Goal: Ask a question: Seek information or help from site administrators or community

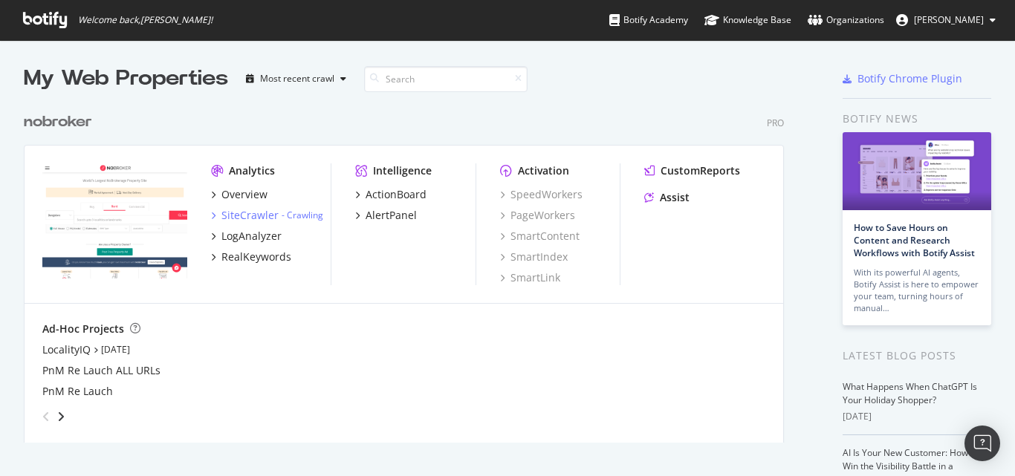
scroll to position [465, 992]
click at [680, 192] on div "Assist" at bounding box center [675, 197] width 30 height 15
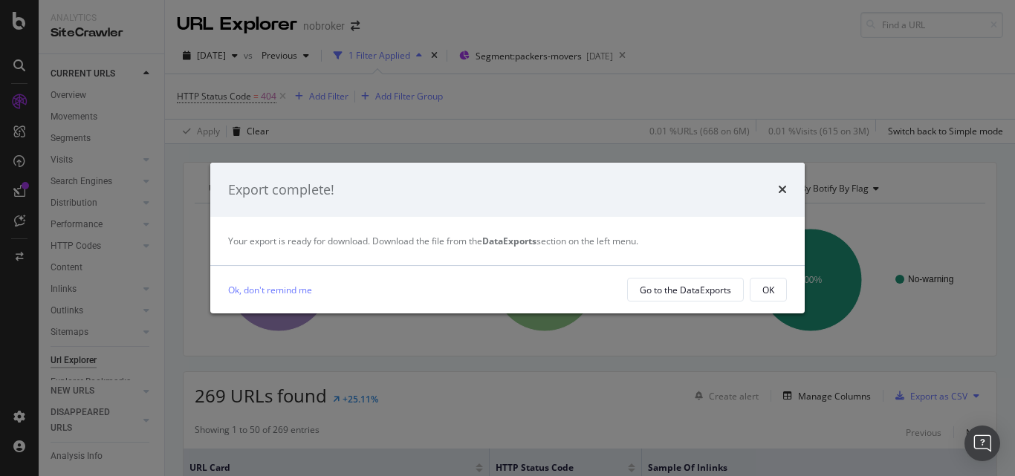
scroll to position [594, 0]
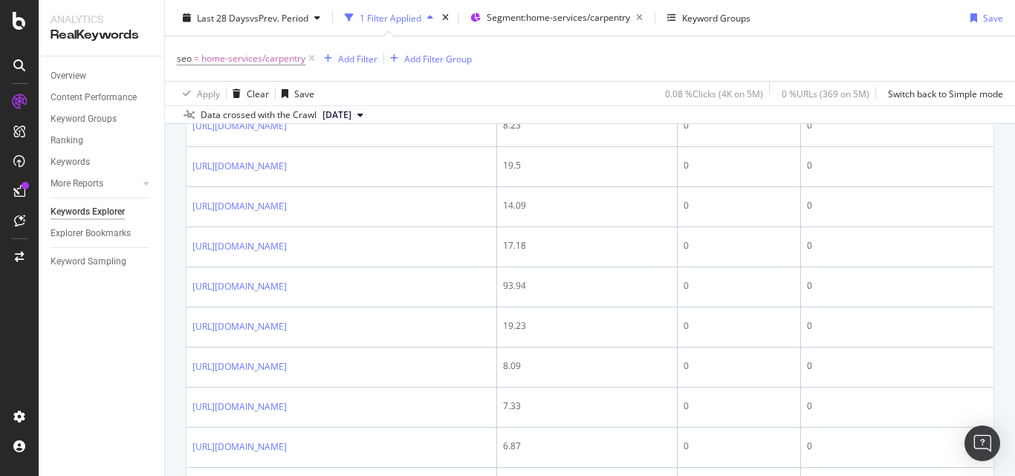
scroll to position [2352, 0]
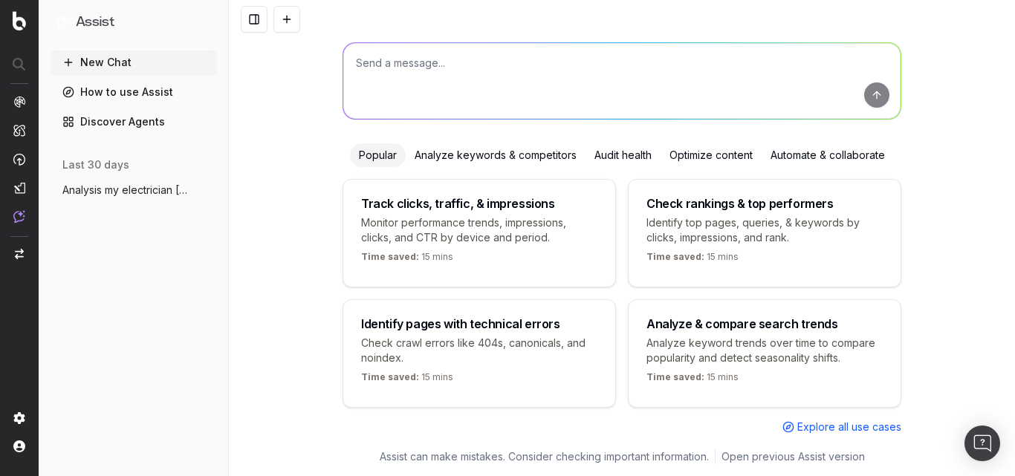
click at [514, 141] on div "How can I boost your search strategy? Popular Analyze keywords & competitors Au…" at bounding box center [621, 211] width 570 height 475
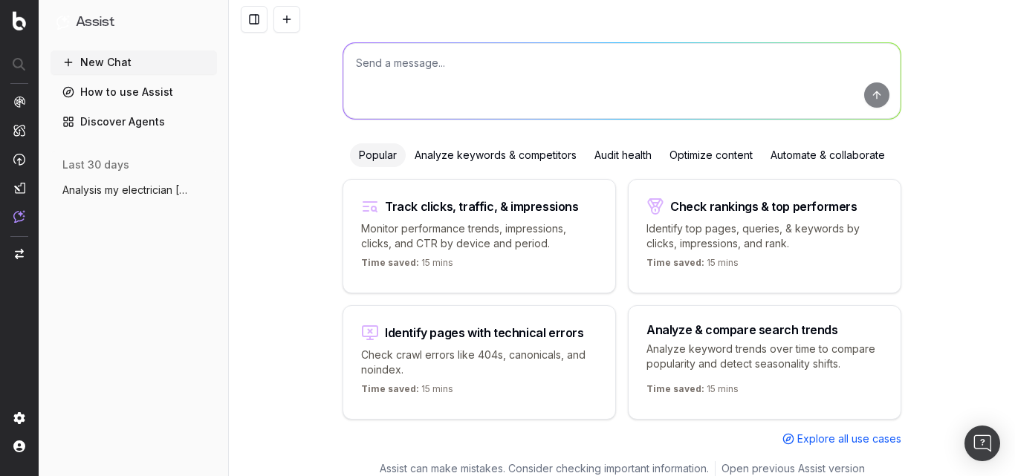
scroll to position [100, 0]
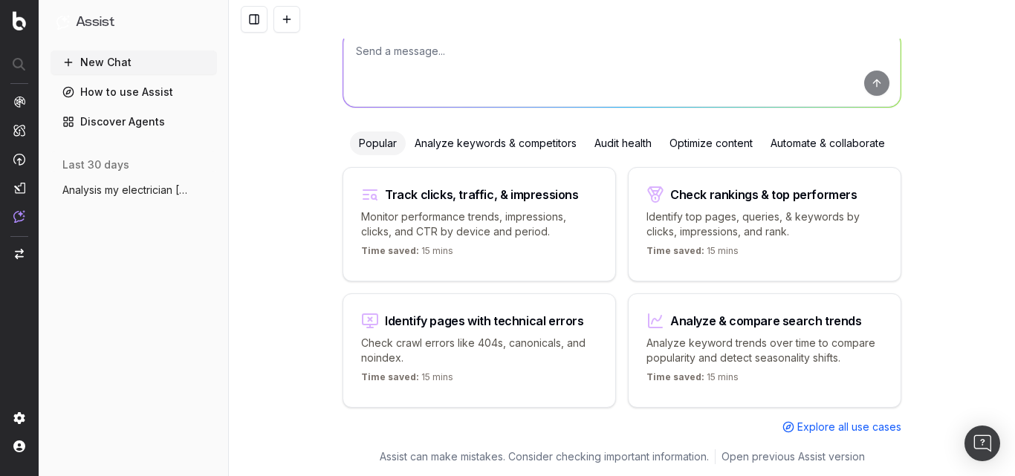
click at [513, 55] on textarea at bounding box center [621, 69] width 557 height 76
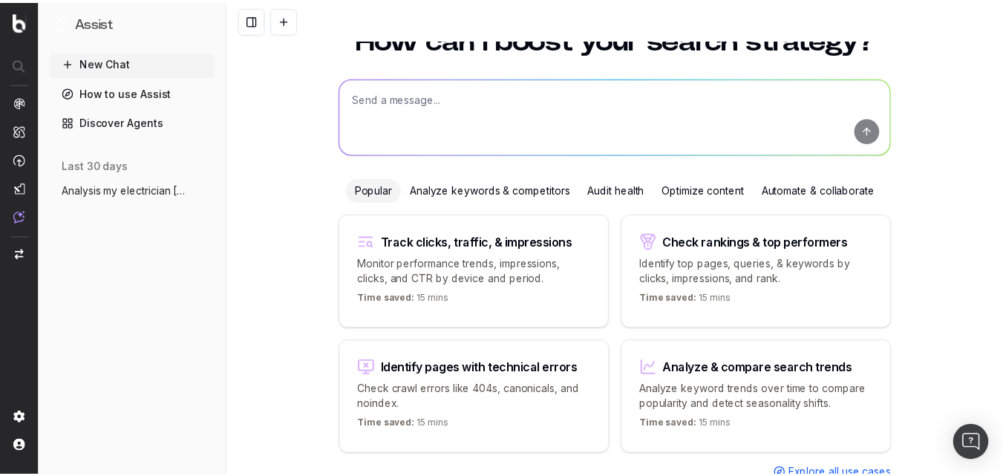
scroll to position [0, 0]
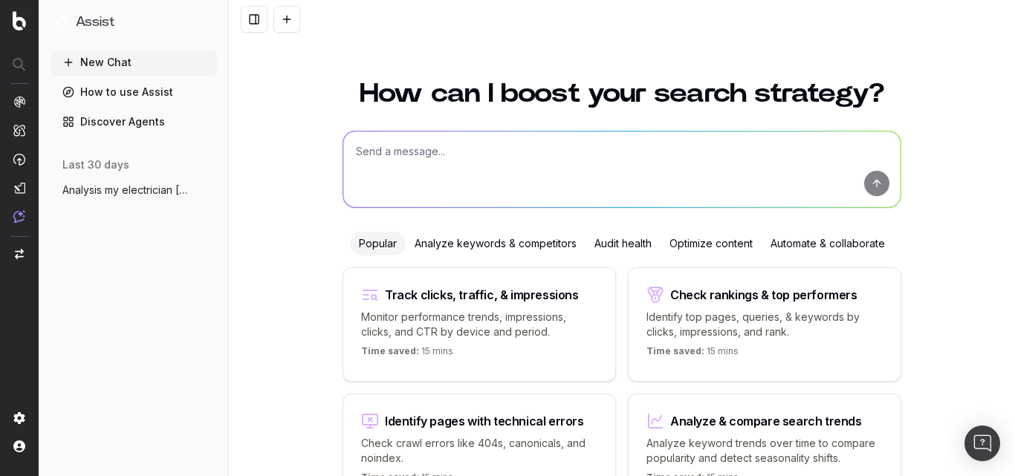
click at [652, 169] on textarea at bounding box center [621, 169] width 557 height 76
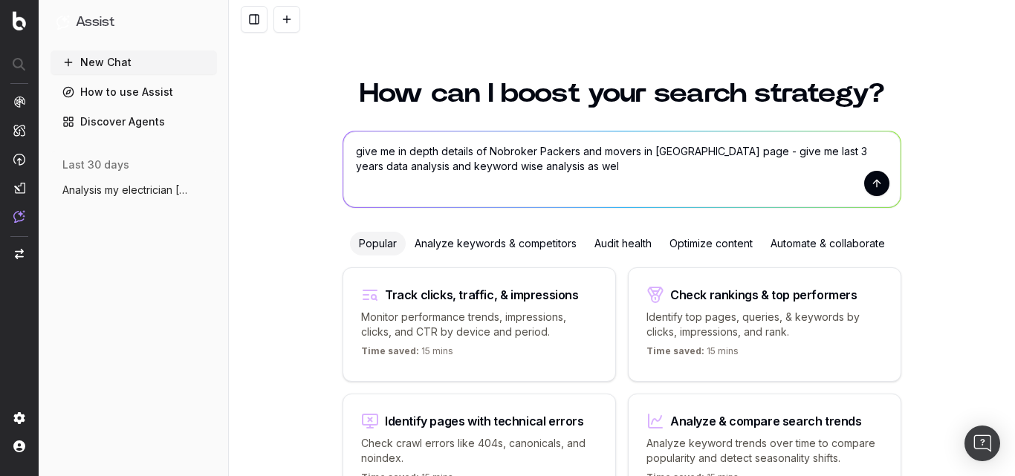
type textarea "give me in depth details of Nobroker Packers and movers in Bangalore page - giv…"
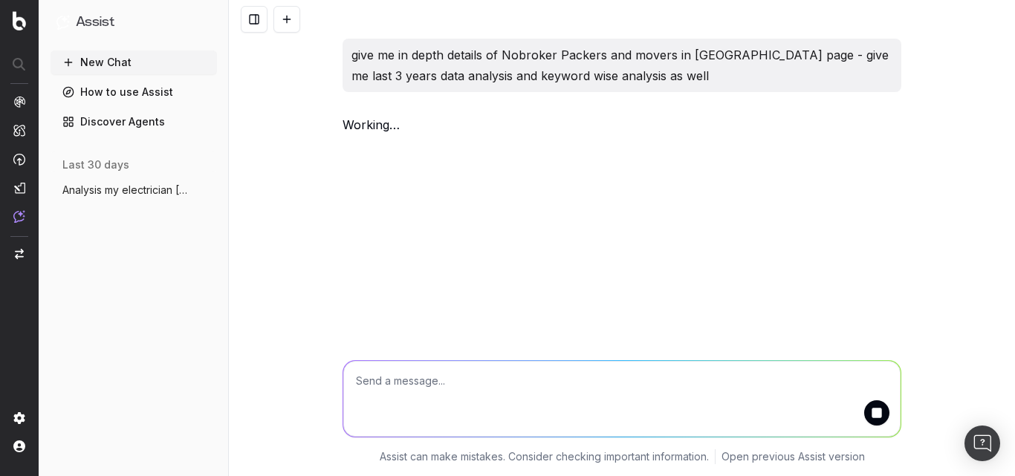
click at [128, 122] on link "Discover Agents" at bounding box center [134, 122] width 166 height 24
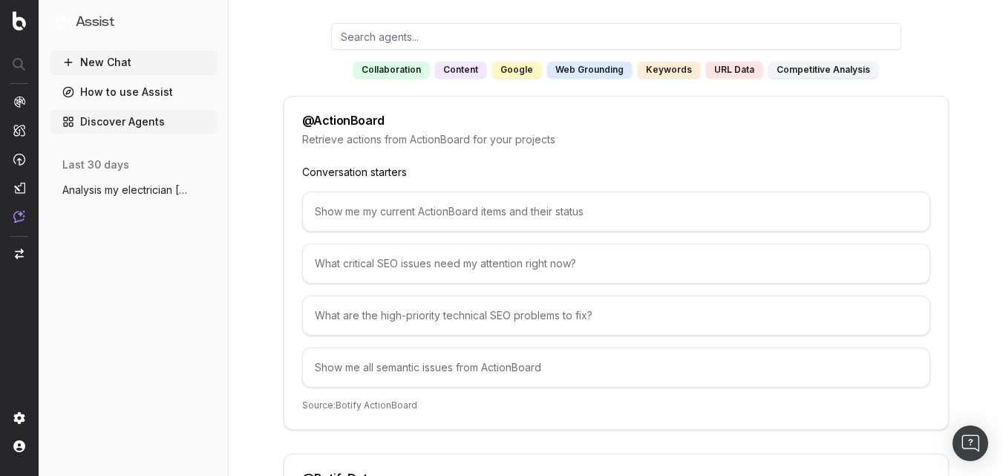
scroll to position [149, 0]
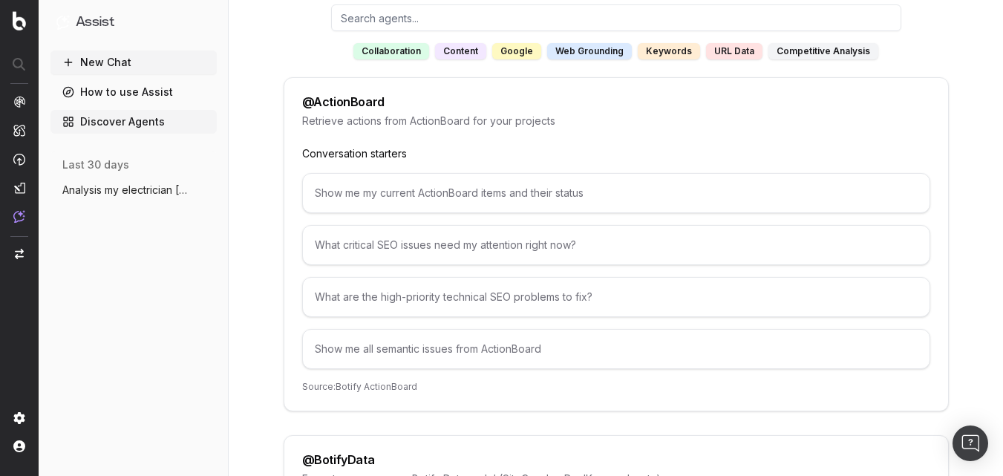
click at [533, 48] on div "google" at bounding box center [516, 51] width 49 height 16
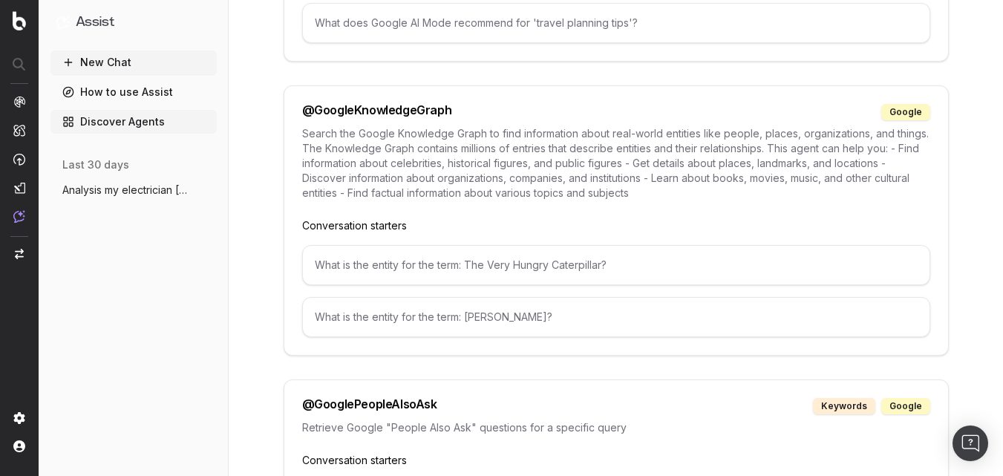
scroll to position [446, 0]
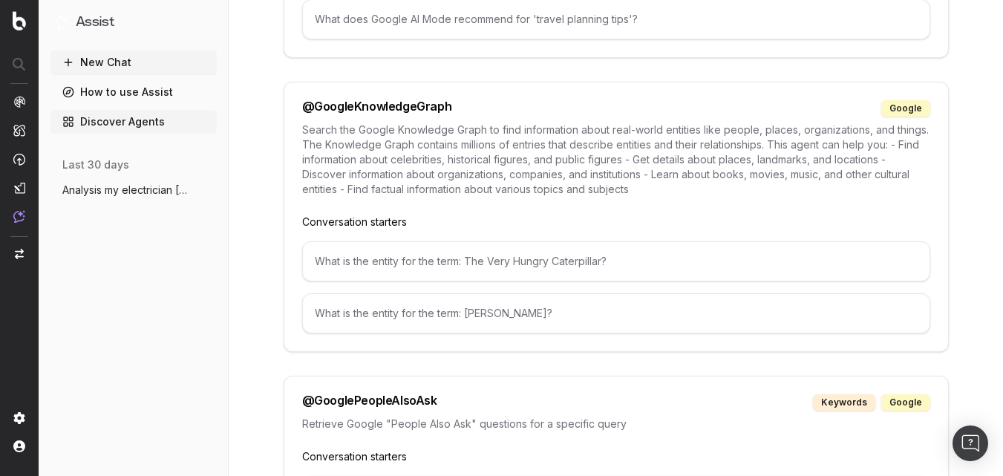
click at [493, 267] on div "What is the entity for the term: The Very Hungry Caterpillar?" at bounding box center [616, 261] width 628 height 40
click at [541, 113] on div "@ GoogleKnowledgeGraph google" at bounding box center [616, 108] width 628 height 16
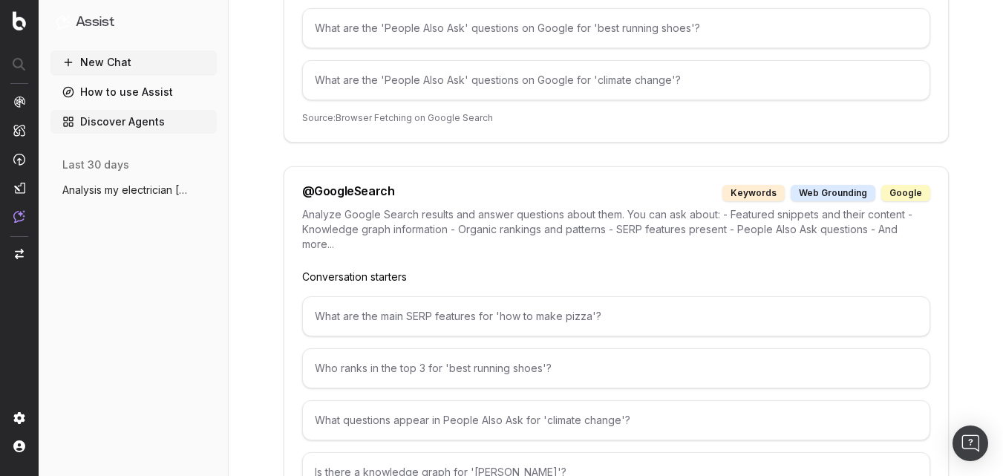
scroll to position [743, 0]
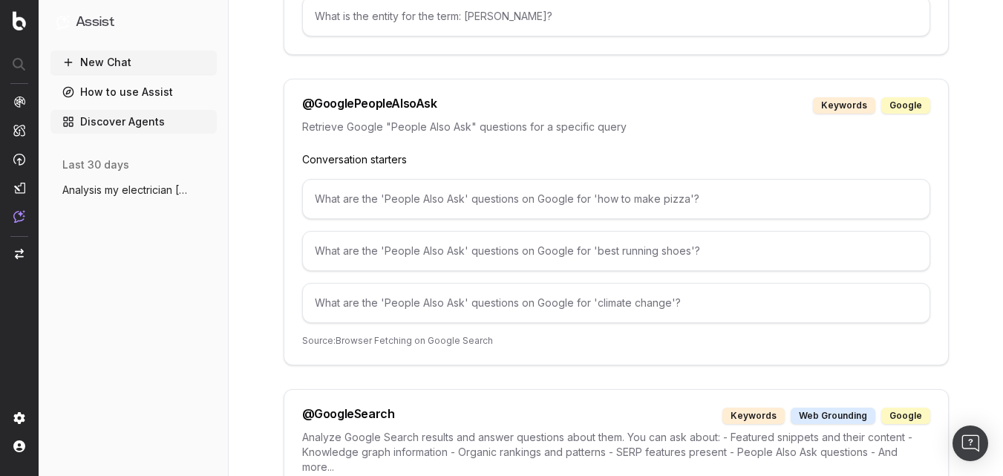
click at [105, 187] on span "Analysis my electrician bangalore page" at bounding box center [127, 190] width 131 height 15
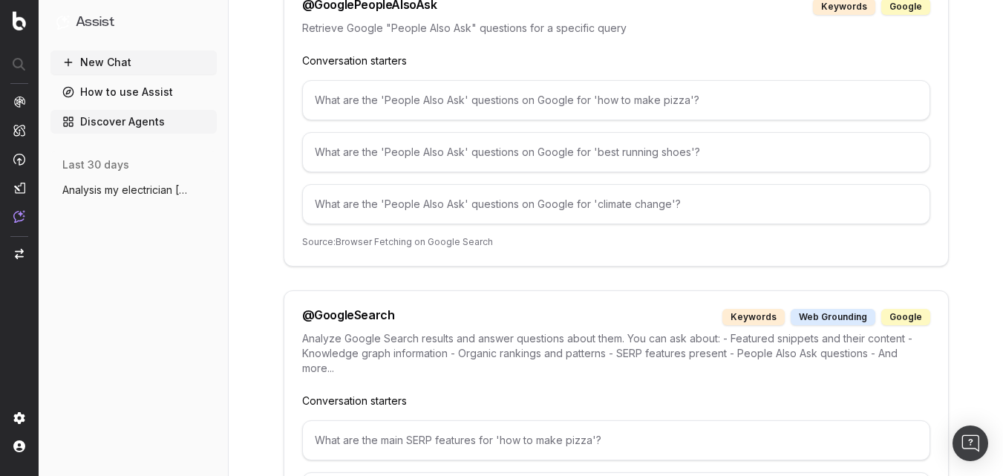
scroll to position [1039, 0]
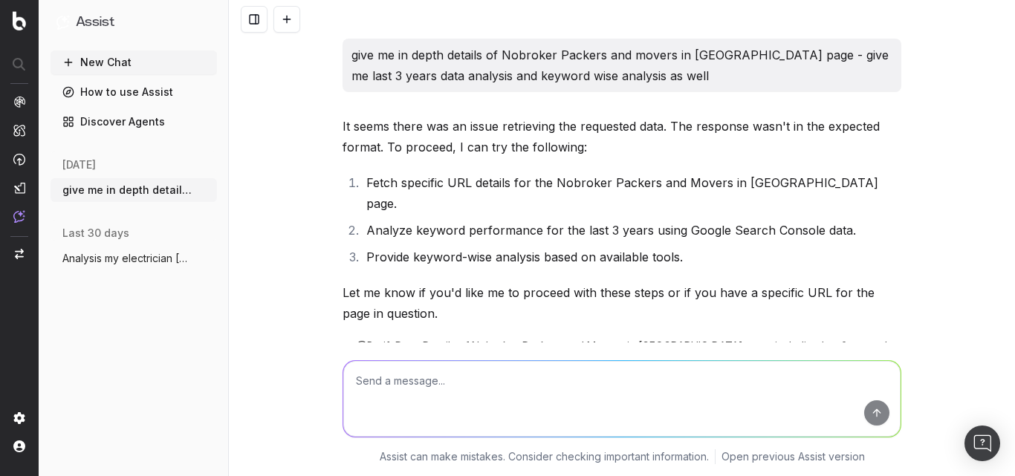
scroll to position [53, 0]
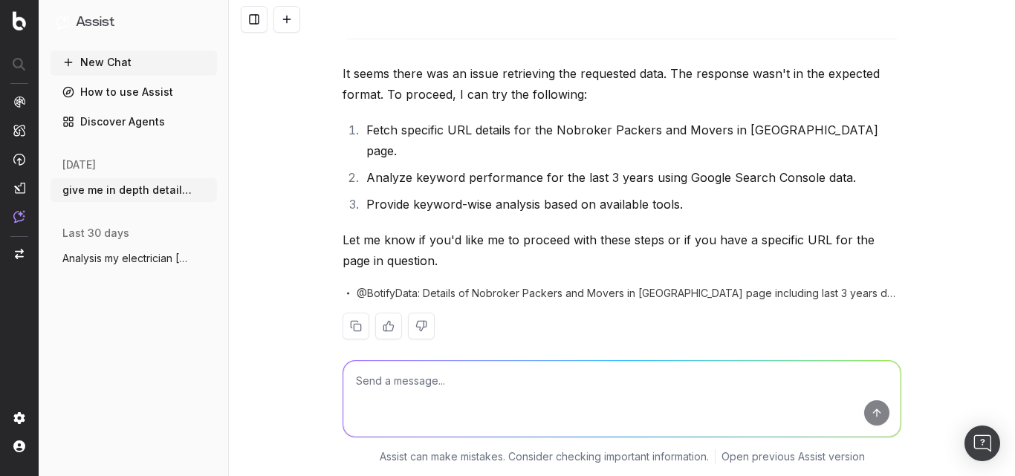
click at [415, 313] on button at bounding box center [421, 326] width 27 height 27
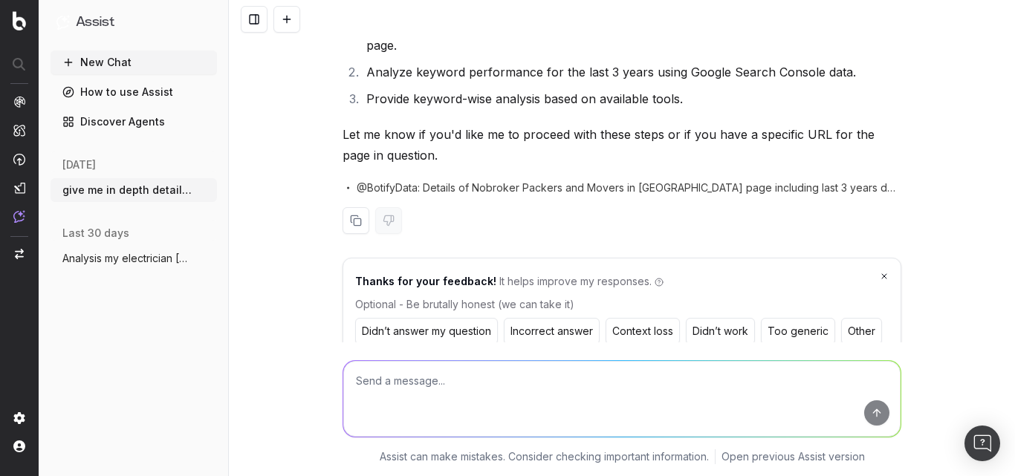
click at [456, 318] on button "Didn’t answer my question" at bounding box center [426, 331] width 143 height 27
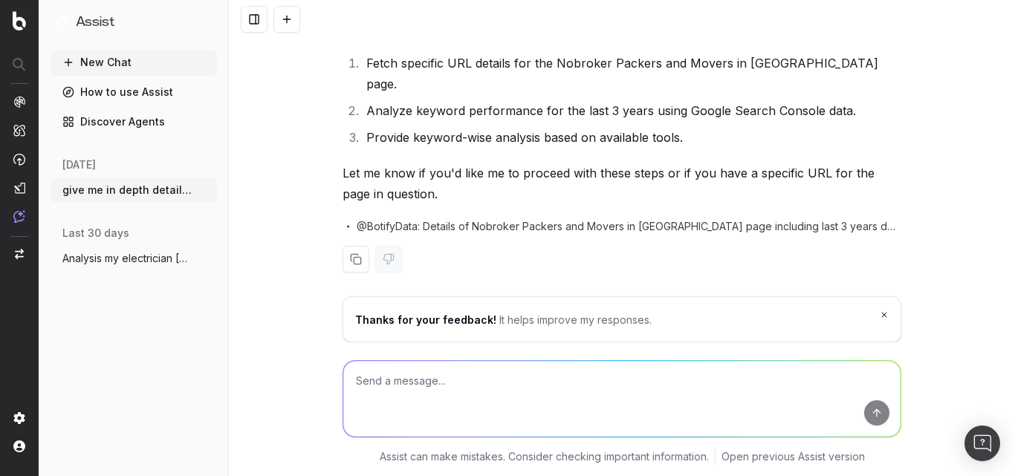
scroll to position [99, 0]
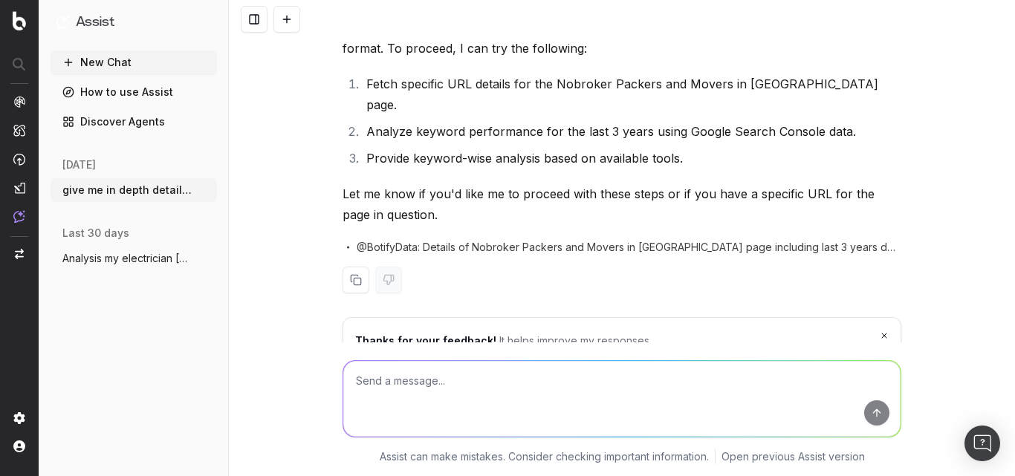
click at [466, 390] on textarea at bounding box center [621, 399] width 557 height 76
click at [422, 385] on textarea at bounding box center [621, 399] width 557 height 76
paste textarea "https://www.nobroker.in/packers-and-movers/bangalore"
type textarea "https://www.nobroker.in/packers-and-movers/bangalore"
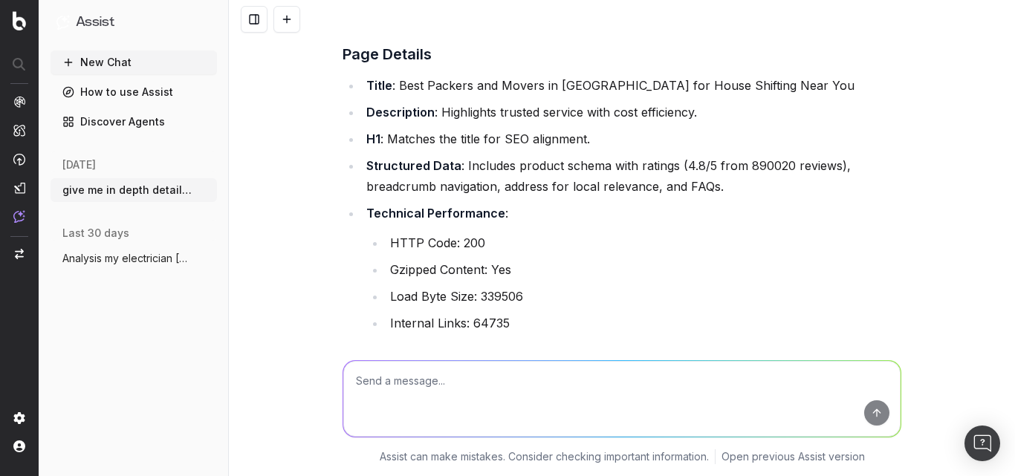
scroll to position [594, 0]
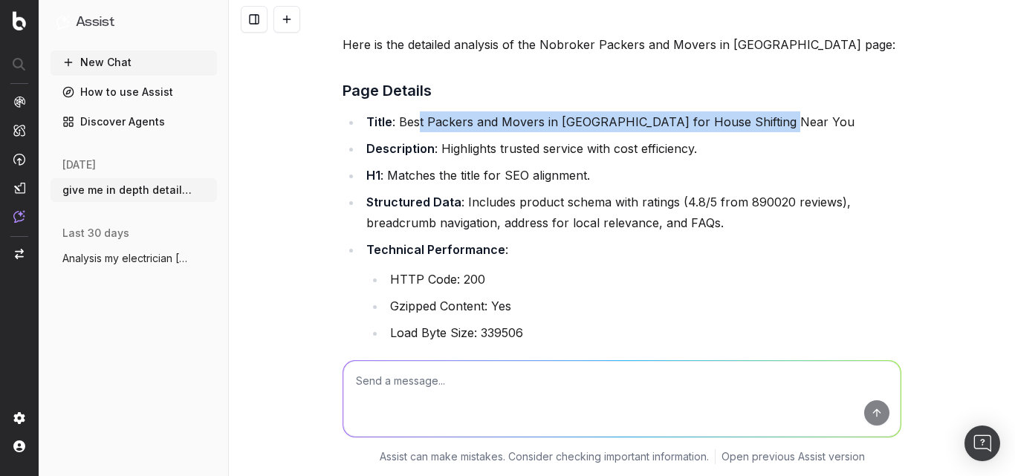
drag, startPoint x: 413, startPoint y: 101, endPoint x: 773, endPoint y: 101, distance: 360.2
click at [773, 111] on li "Title : Best Packers and Movers in Bangalore for House Shifting Near You" at bounding box center [631, 121] width 539 height 21
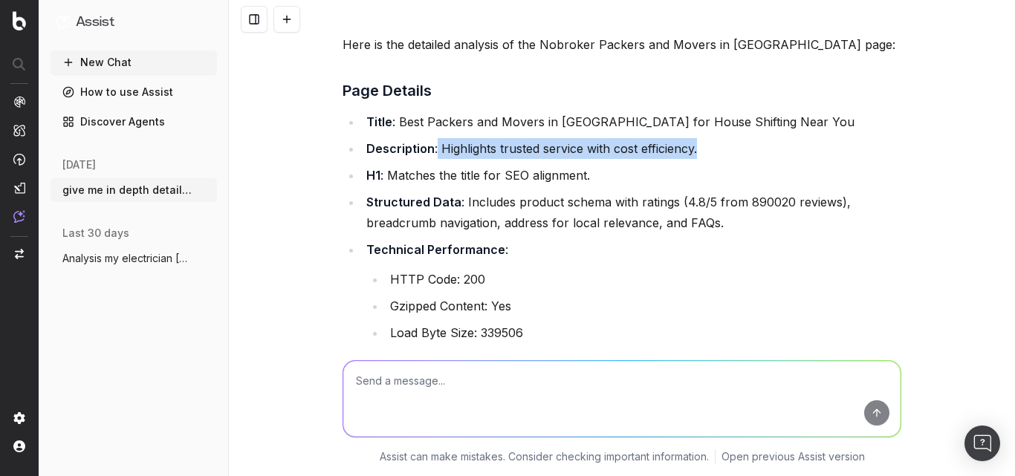
drag, startPoint x: 430, startPoint y: 130, endPoint x: 722, endPoint y: 130, distance: 291.9
click at [722, 138] on li "Description : Highlights trusted service with cost efficiency." at bounding box center [631, 148] width 539 height 21
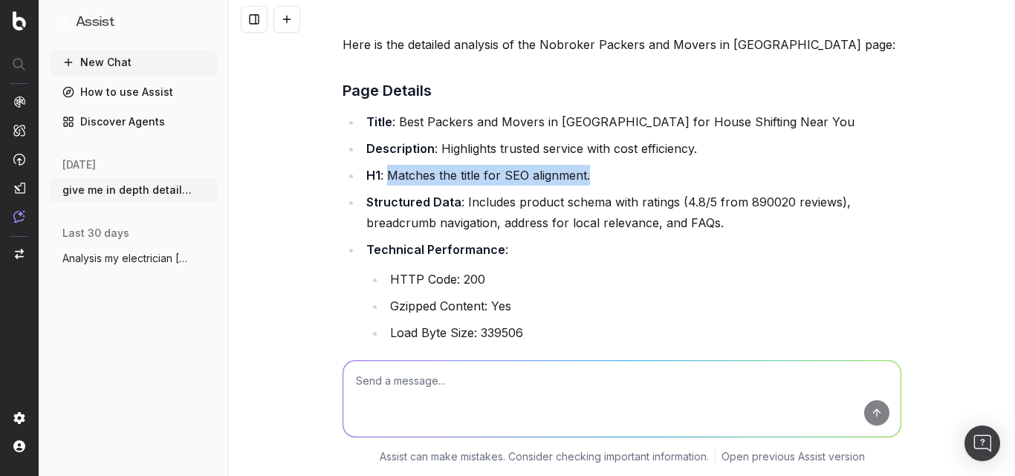
drag, startPoint x: 383, startPoint y: 157, endPoint x: 592, endPoint y: 157, distance: 209.5
click at [592, 165] on li "H1 : Matches the title for SEO alignment." at bounding box center [631, 175] width 539 height 21
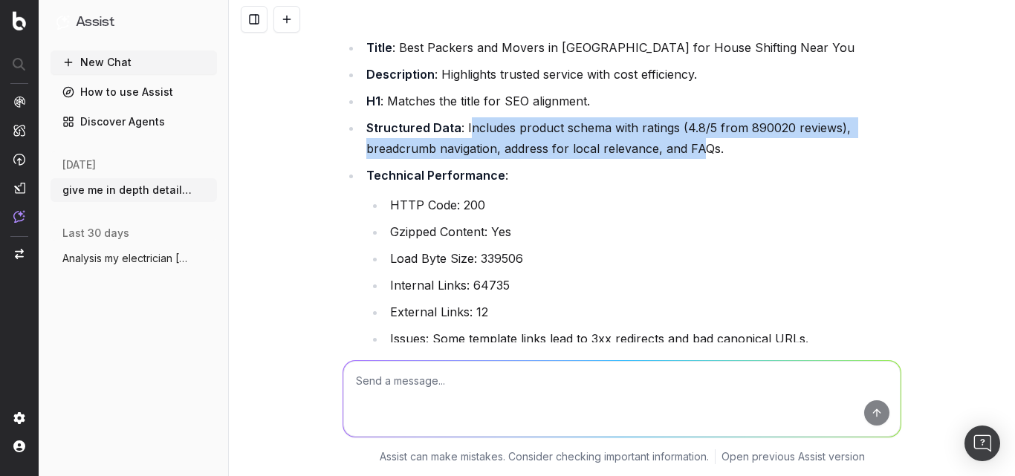
drag, startPoint x: 460, startPoint y: 107, endPoint x: 691, endPoint y: 118, distance: 231.3
click at [691, 118] on li "Structured Data : Includes product schema with ratings (4.8/5 from 890020 revie…" at bounding box center [631, 138] width 539 height 42
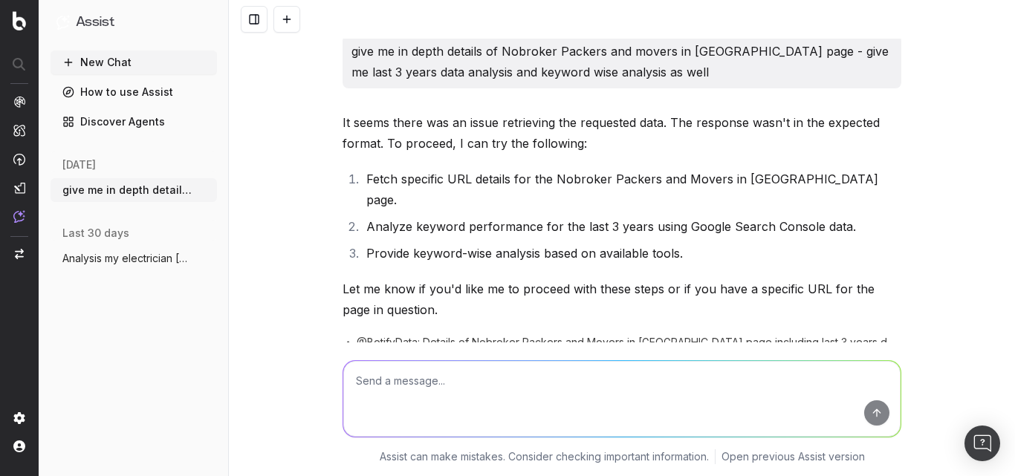
scroll to position [0, 0]
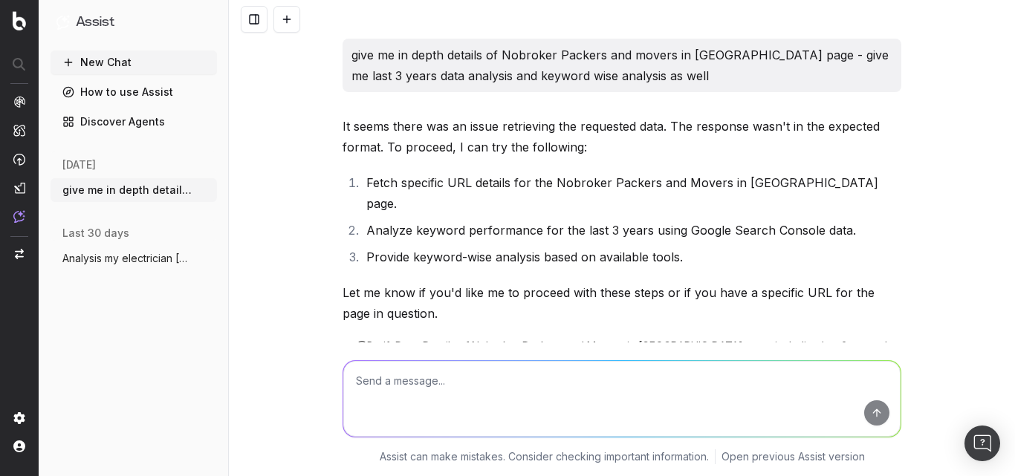
click at [499, 69] on p "give me in depth details of Nobroker Packers and movers in Bangalore page - giv…" at bounding box center [621, 66] width 541 height 42
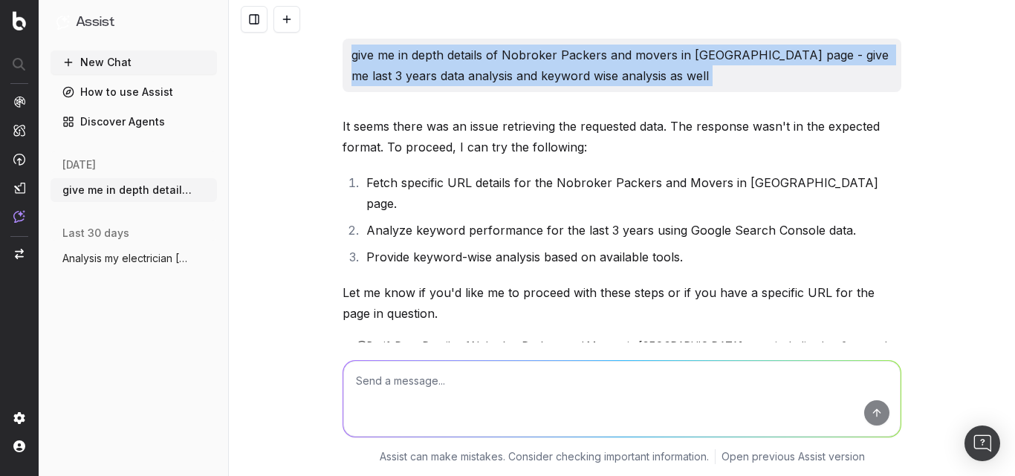
click at [499, 69] on p "give me in depth details of Nobroker Packers and movers in Bangalore page - giv…" at bounding box center [621, 66] width 541 height 42
copy p "give me in depth details of Nobroker Packers and movers in Bangalore page - giv…"
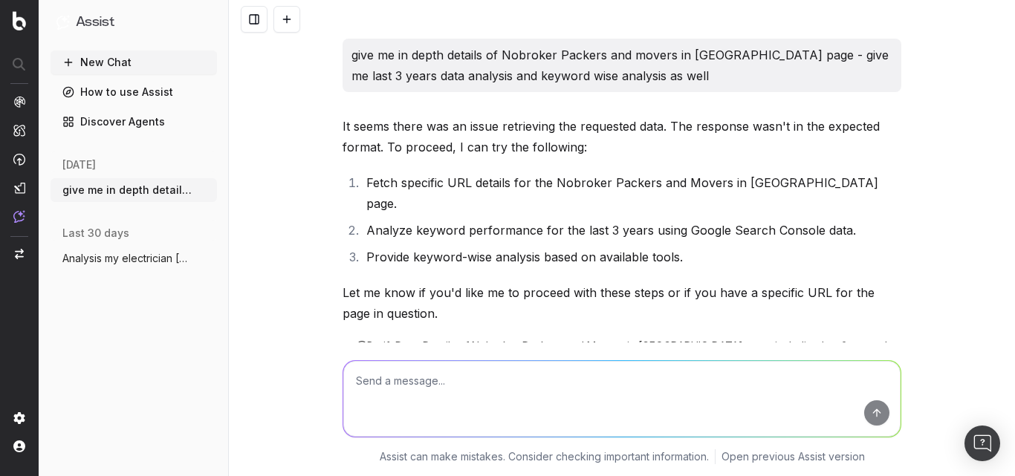
click at [451, 368] on textarea at bounding box center [621, 399] width 557 height 76
paste textarea "give me in depth details of Nobroker Packers and movers in Bangalore page - giv…"
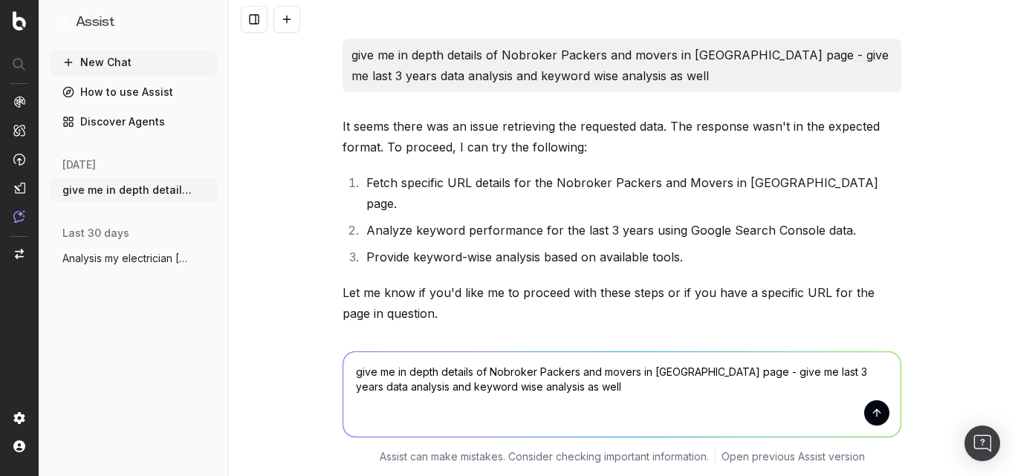
type textarea "give me in depth details of Nobroker Packers and movers in Bangalore page - giv…"
click at [864, 407] on button "submit" at bounding box center [876, 412] width 25 height 25
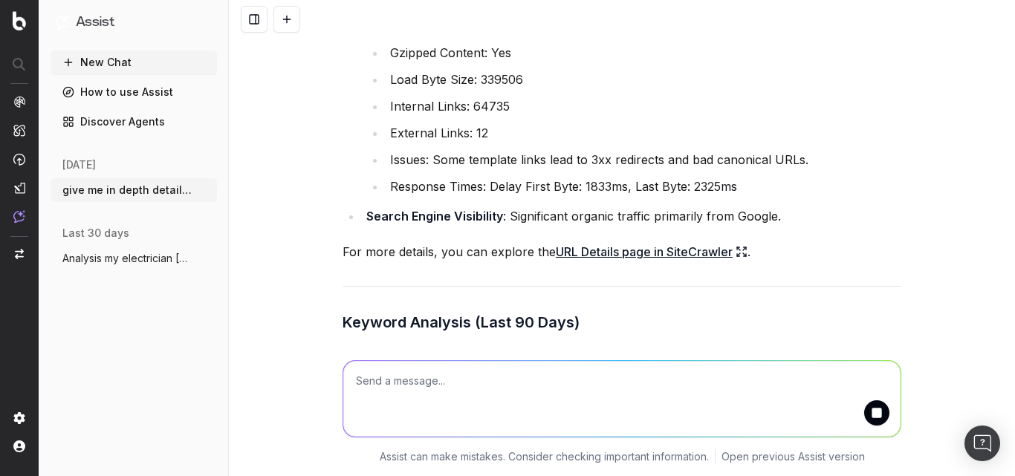
scroll to position [743, 0]
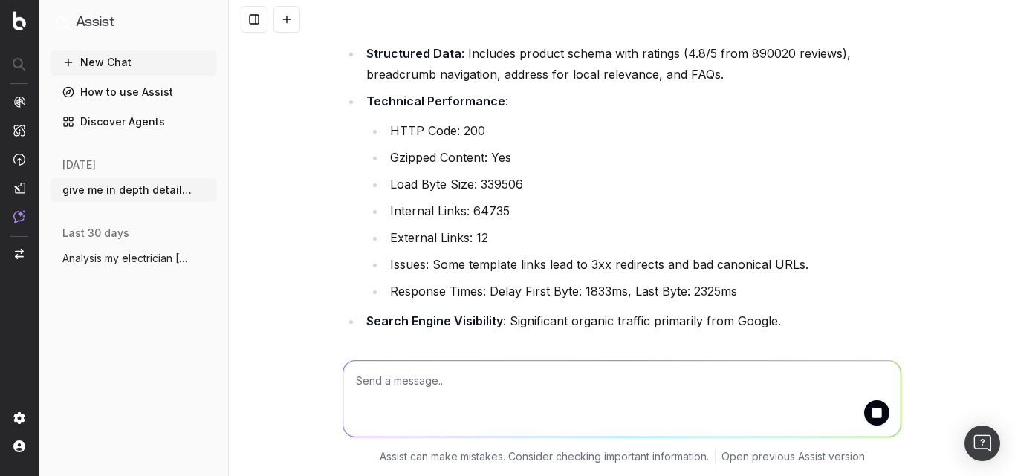
click at [475, 227] on li "External Links: 12" at bounding box center [642, 237] width 515 height 21
drag, startPoint x: 471, startPoint y: 214, endPoint x: 496, endPoint y: 218, distance: 25.6
click at [496, 227] on li "External Links: 12" at bounding box center [642, 237] width 515 height 21
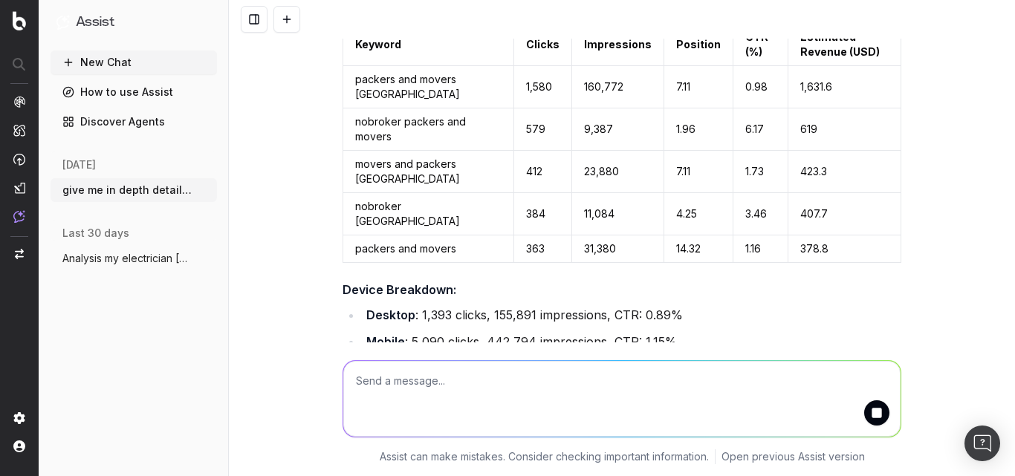
scroll to position [1263, 0]
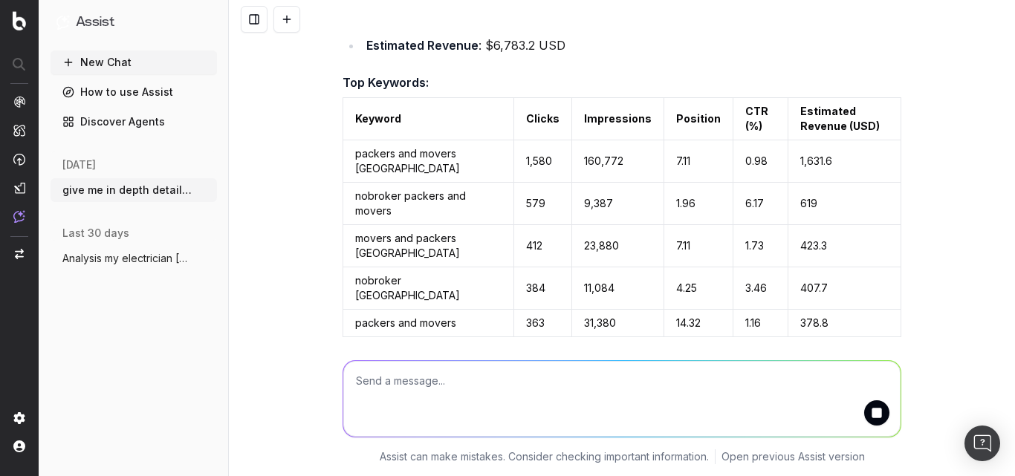
click at [383, 140] on td "packers and movers bangalore" at bounding box center [428, 161] width 171 height 42
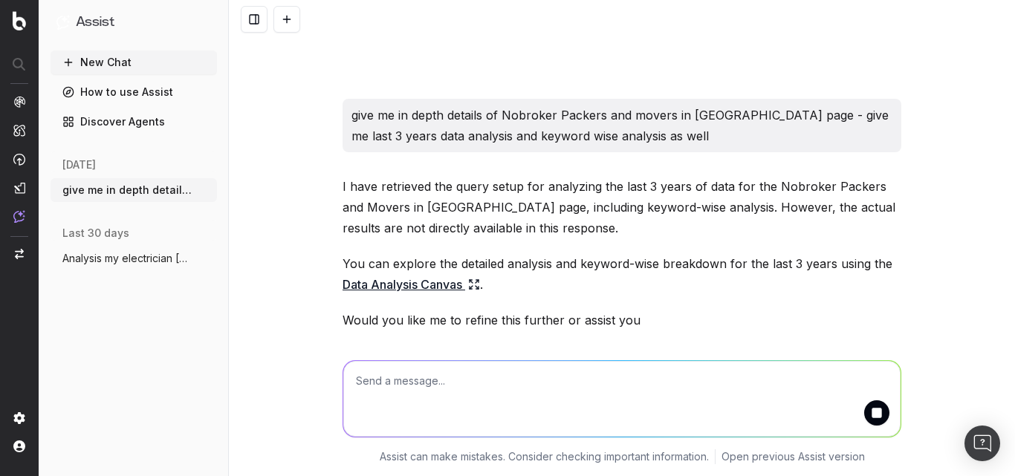
scroll to position [1903, 0]
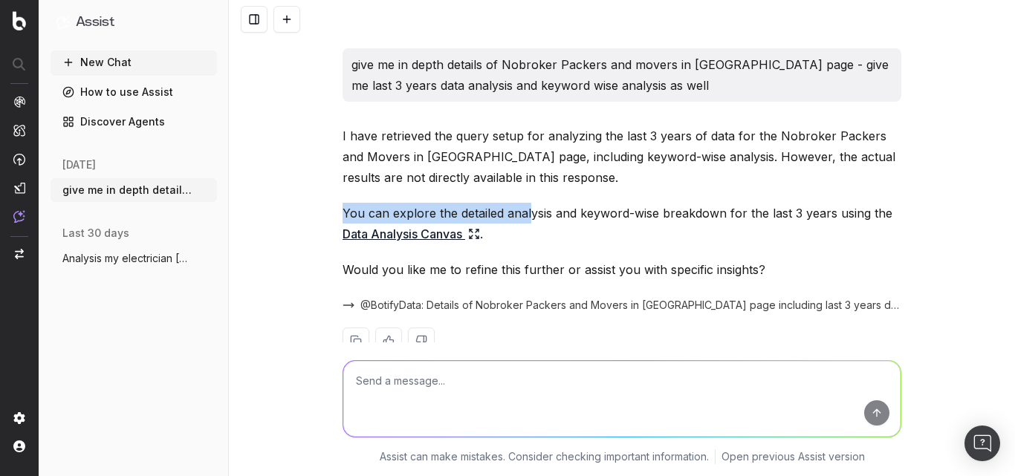
drag, startPoint x: 337, startPoint y: 175, endPoint x: 524, endPoint y: 176, distance: 186.4
click at [524, 203] on p "You can explore the detailed analysis and keyword-wise breakdown for the last 3…" at bounding box center [621, 224] width 559 height 42
click at [634, 203] on p "You can explore the detailed analysis and keyword-wise breakdown for the last 3…" at bounding box center [621, 224] width 559 height 42
click at [463, 371] on textarea at bounding box center [621, 399] width 557 height 76
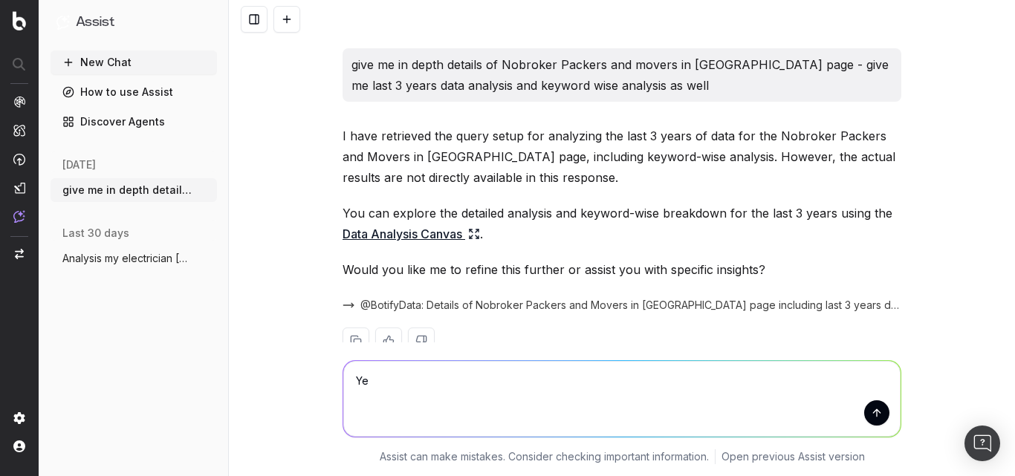
type textarea "Yes"
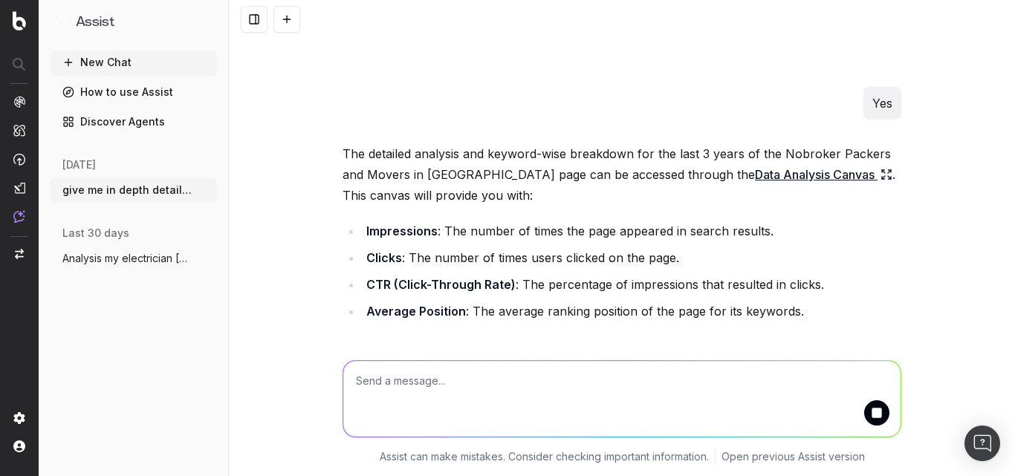
scroll to position [2259, 0]
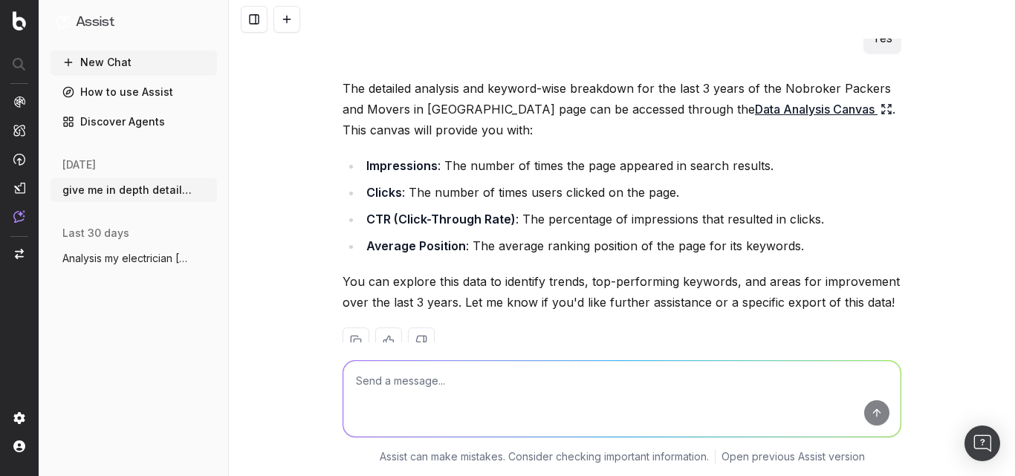
click at [427, 395] on textarea at bounding box center [621, 399] width 557 height 76
type textarea "Pull the data here then analysis and give the insights"
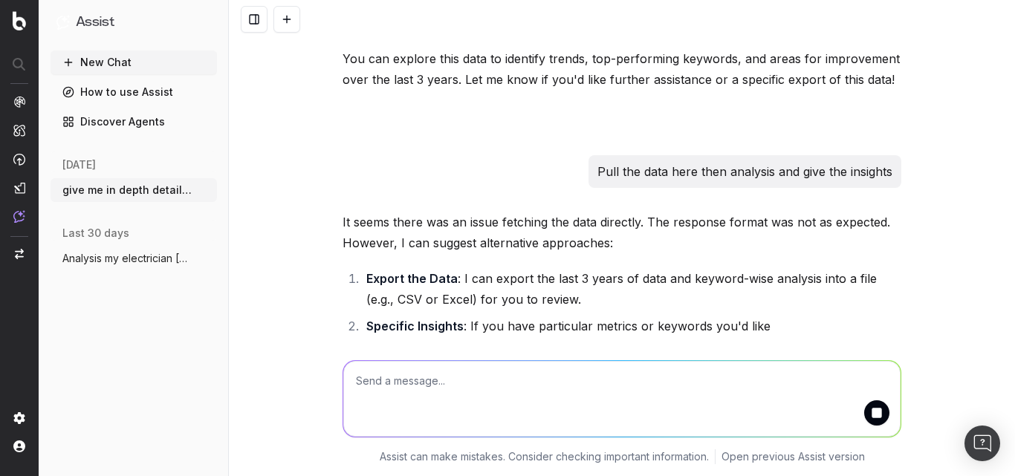
scroll to position [2589, 0]
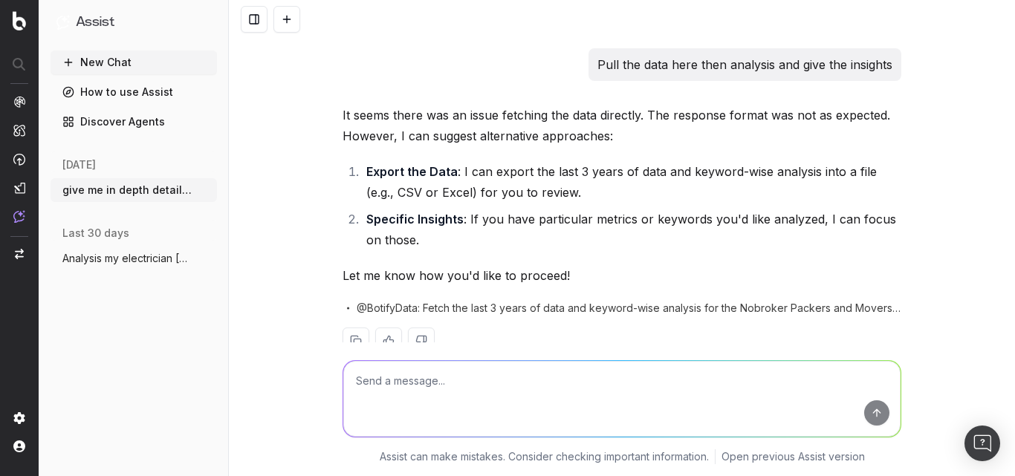
click at [449, 380] on textarea at bounding box center [621, 399] width 557 height 76
type textarea "All the keywords of bangalore page"
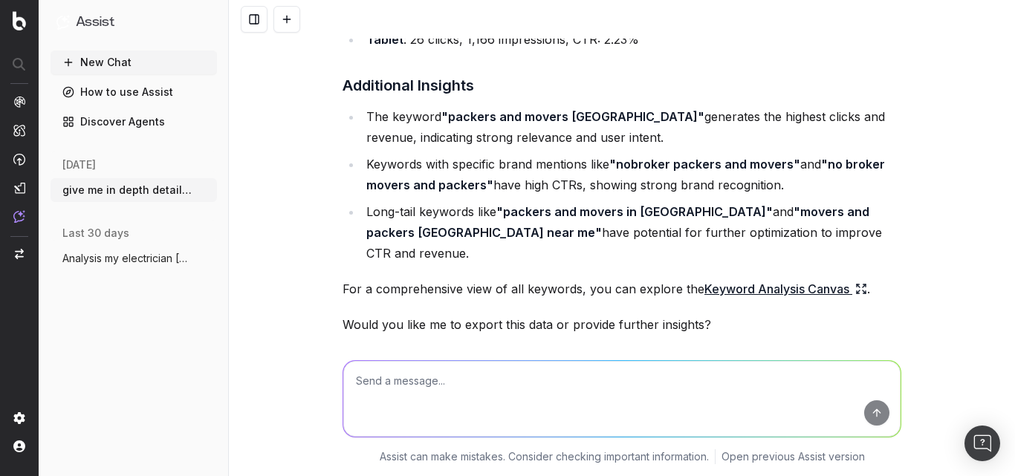
scroll to position [3782, 0]
click at [763, 278] on link "Keyword Analysis Canvas" at bounding box center [785, 288] width 163 height 21
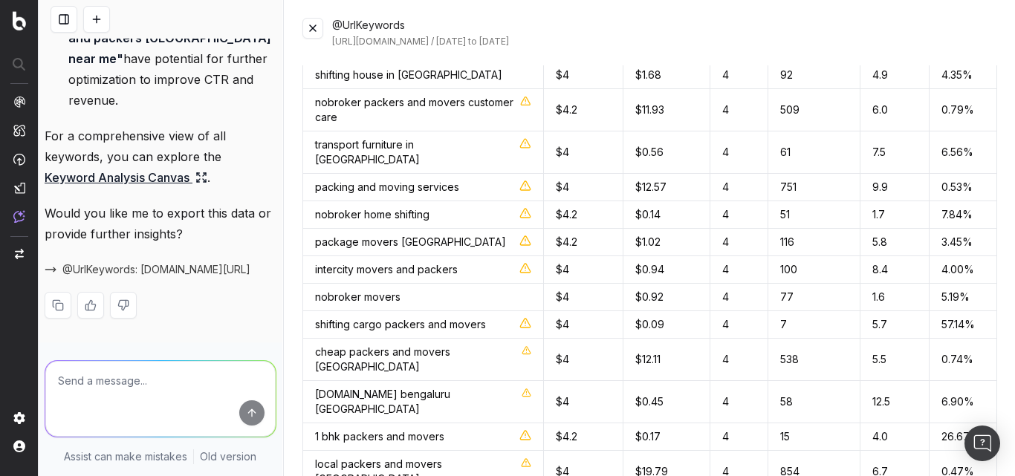
scroll to position [3413, 0]
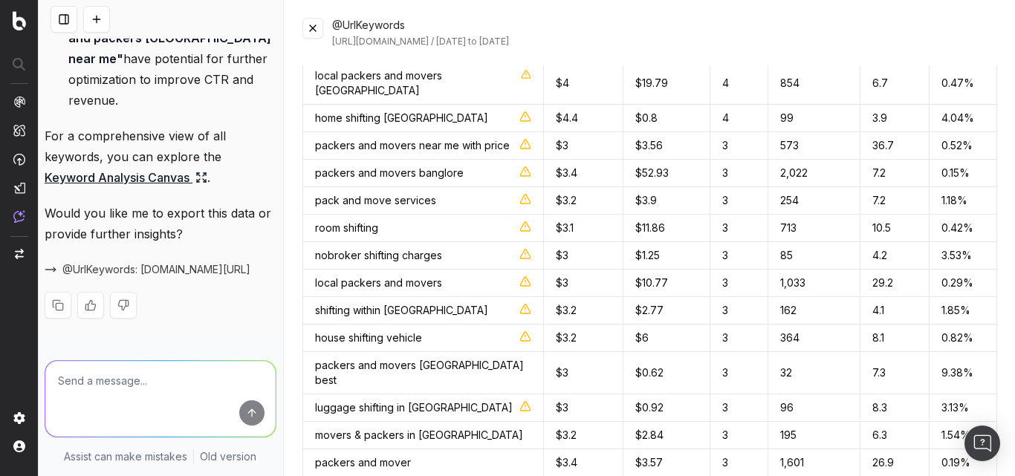
click at [170, 111] on li "Long-tail keywords like "packers and movers in bangalore" and "movers and packe…" at bounding box center [170, 38] width 212 height 146
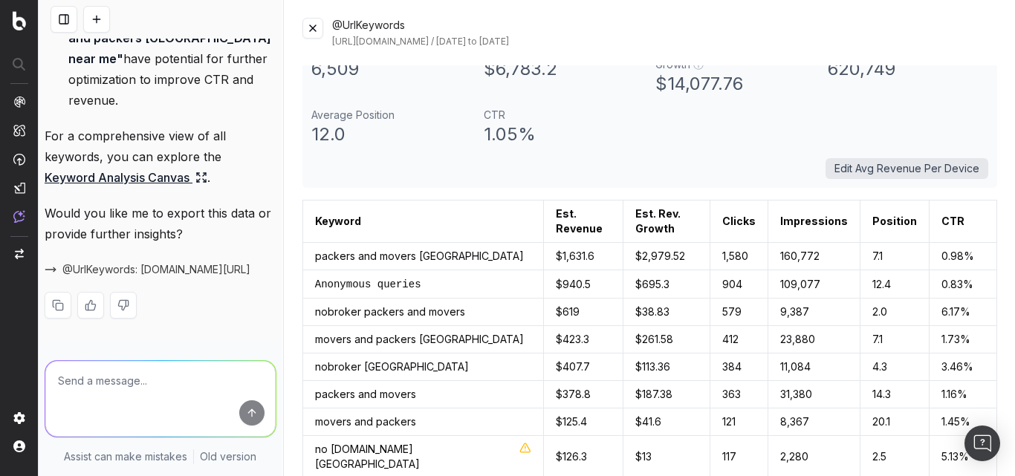
scroll to position [0, 0]
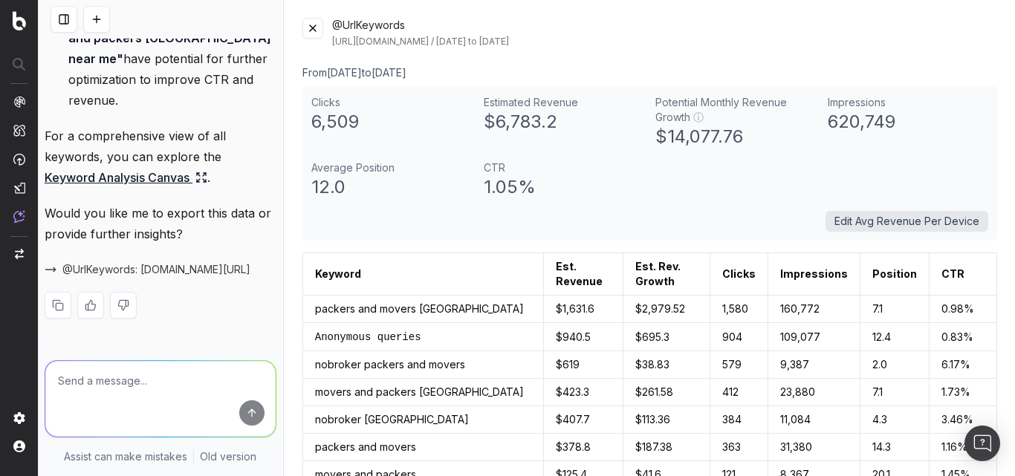
click at [885, 222] on button "Edit Avg Revenue Per Device" at bounding box center [906, 221] width 163 height 21
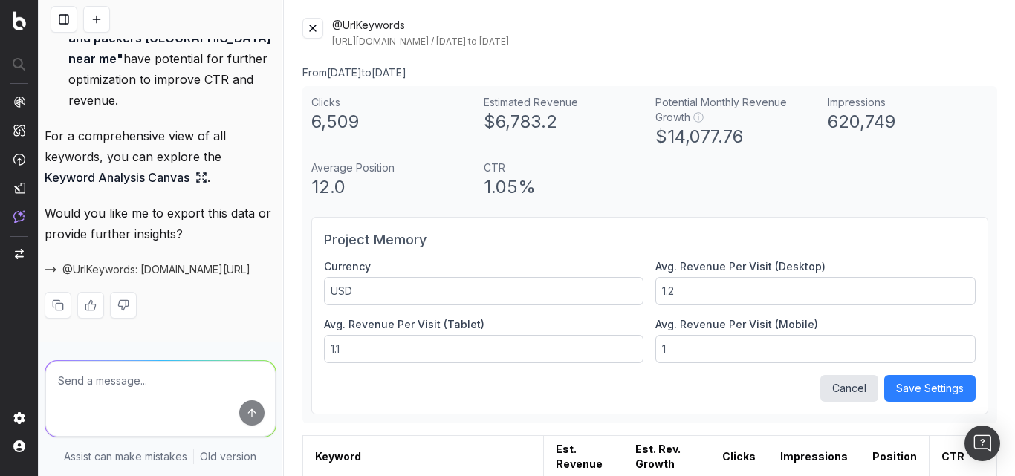
click at [714, 304] on input "1.2" at bounding box center [815, 291] width 320 height 28
click at [821, 388] on button "Cancel" at bounding box center [849, 388] width 58 height 27
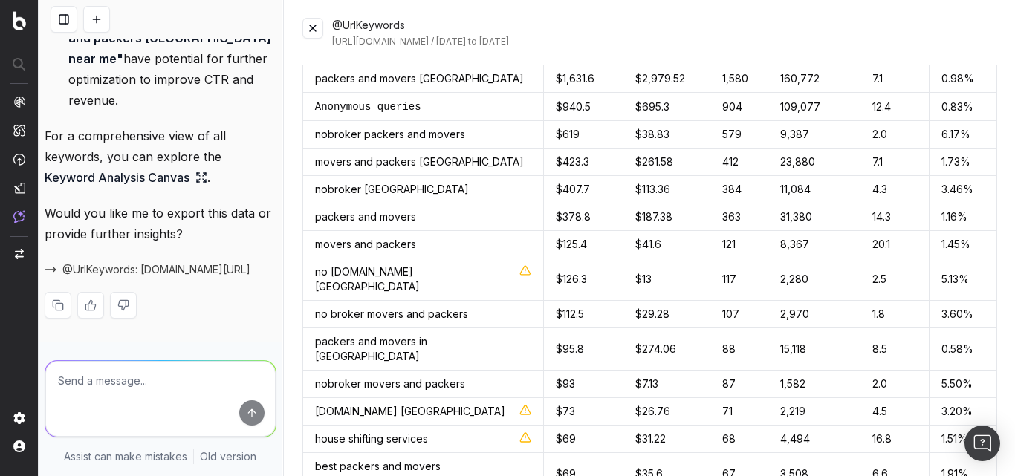
scroll to position [231, 0]
click at [406, 136] on div "nobroker packers and movers" at bounding box center [423, 133] width 216 height 15
